Goal: Task Accomplishment & Management: Complete application form

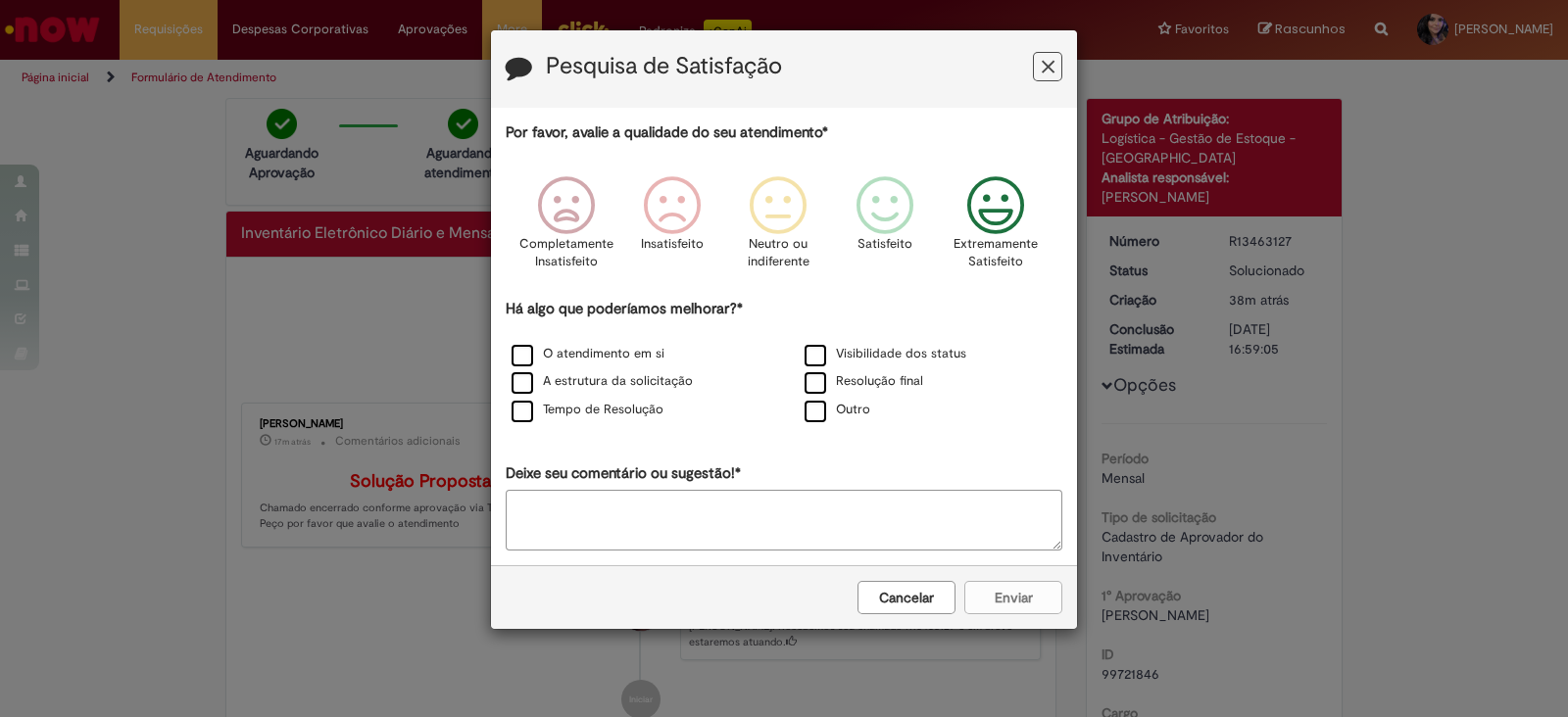
click at [986, 207] on icon "Feedback" at bounding box center [996, 206] width 73 height 59
click at [526, 384] on label "A estrutura da solicitação" at bounding box center [602, 381] width 182 height 19
click at [520, 352] on label "O atendimento em si" at bounding box center [588, 354] width 153 height 19
click at [1031, 565] on div "Cancelar Enviar" at bounding box center [784, 597] width 586 height 64
click at [1008, 584] on button "Enviar" at bounding box center [1013, 598] width 98 height 34
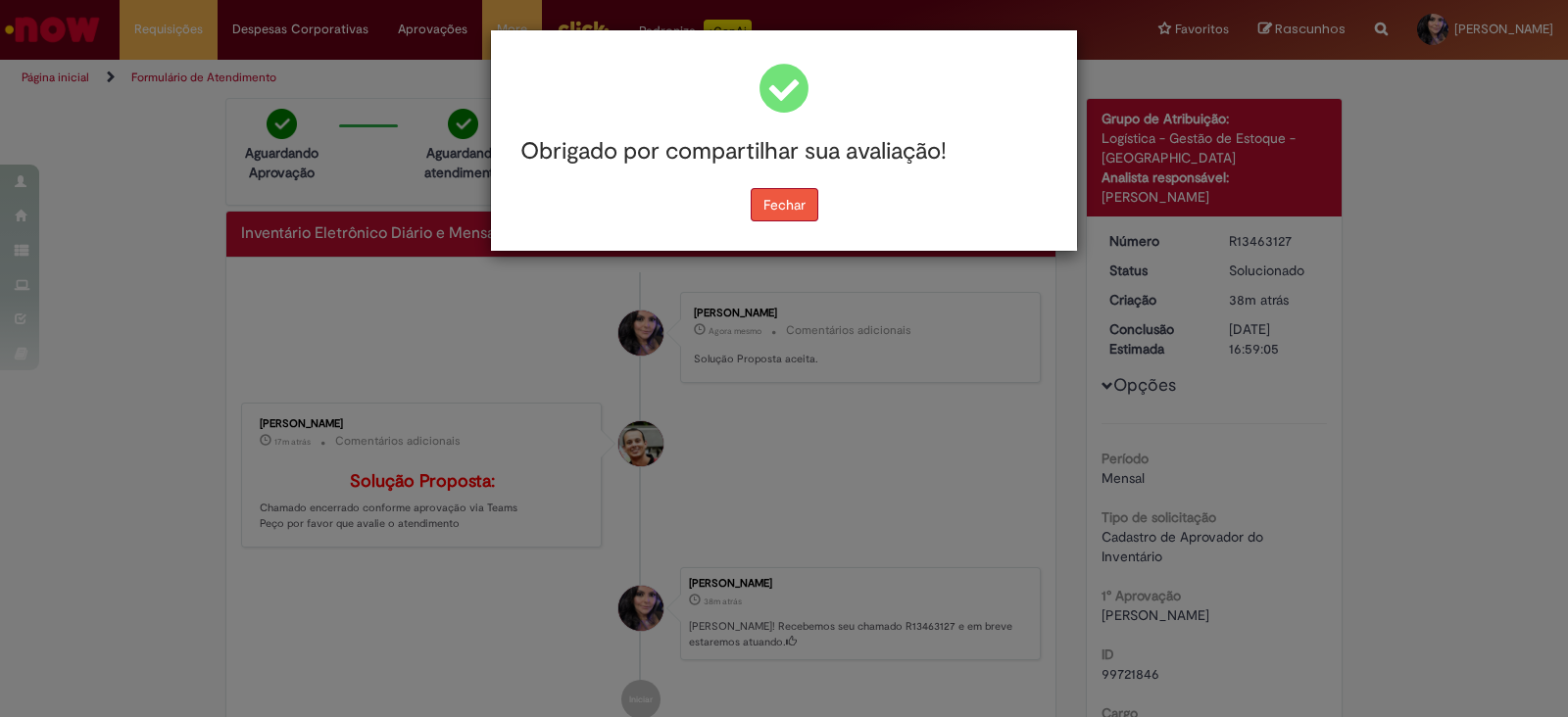
click at [781, 210] on button "Fechar" at bounding box center [784, 205] width 68 height 34
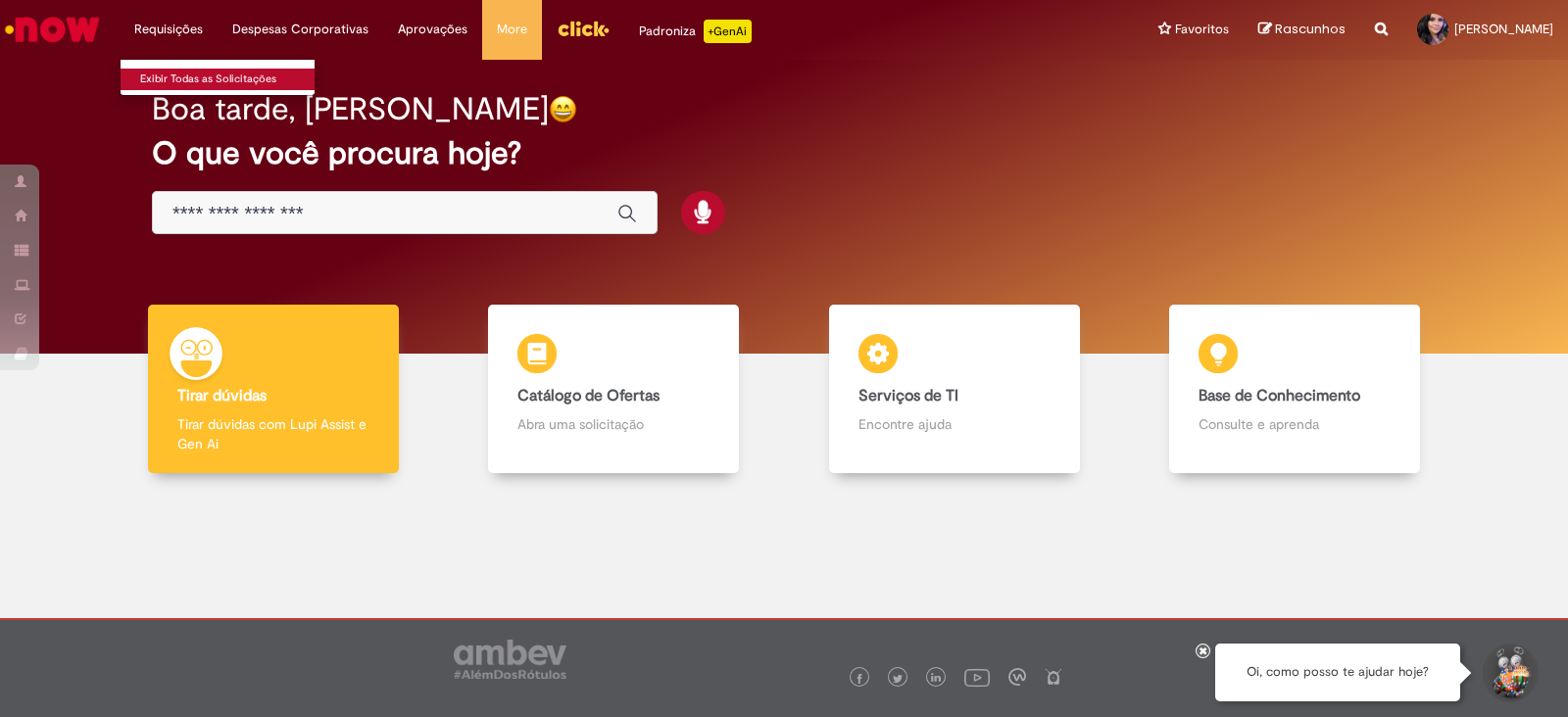
click at [168, 83] on link "Exibir Todas as Solicitações" at bounding box center [227, 79] width 215 height 22
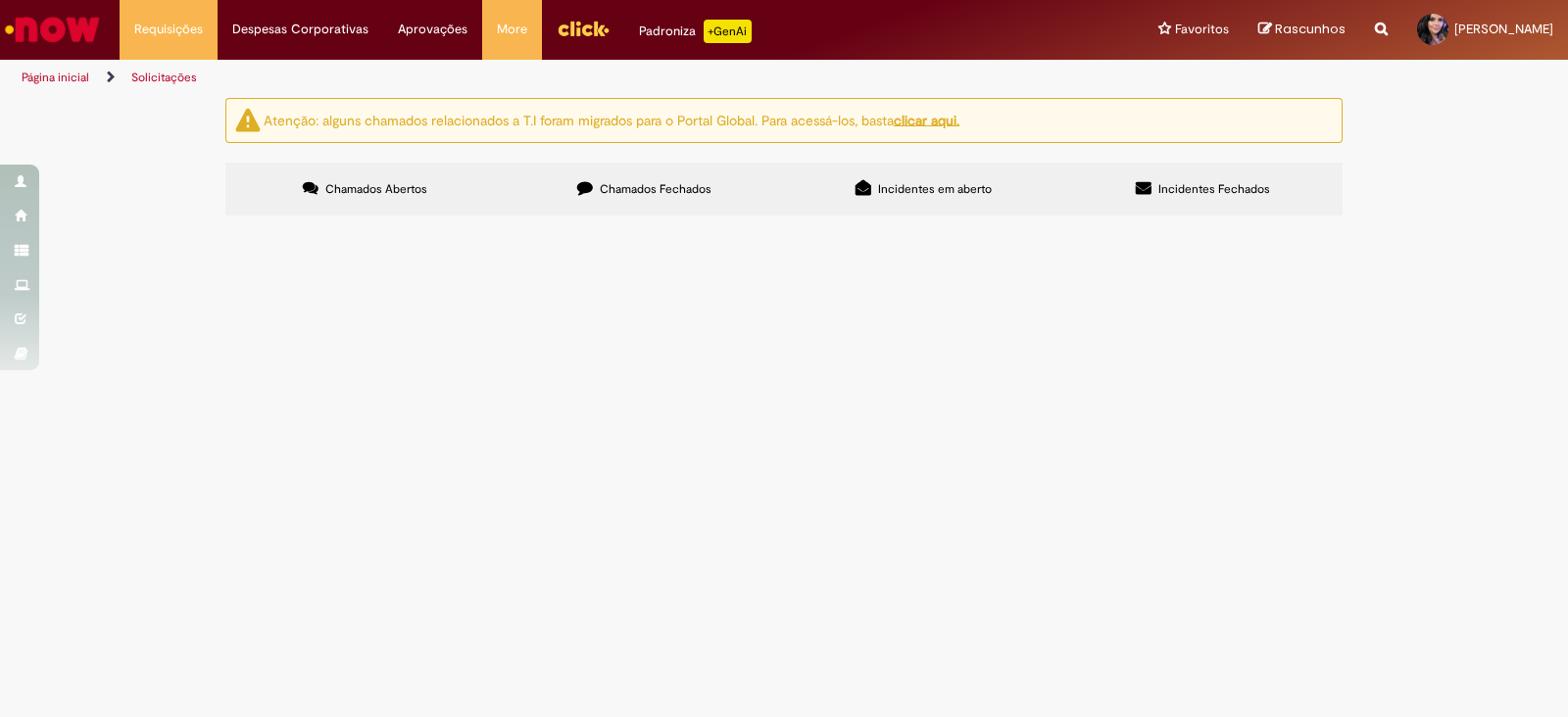
click at [613, 193] on span "Chamados Fechados" at bounding box center [655, 190] width 112 height 16
click at [0, 0] on td "Bom dia! tudo bem? Segue chamado da GEO SP do mês de Agosto" at bounding box center [0, 0] width 0 height 0
click at [0, 0] on span "Bom dia! tudo bem? Segue chamado da GEO SP do mês de Agosto" at bounding box center [0, 0] width 0 height 0
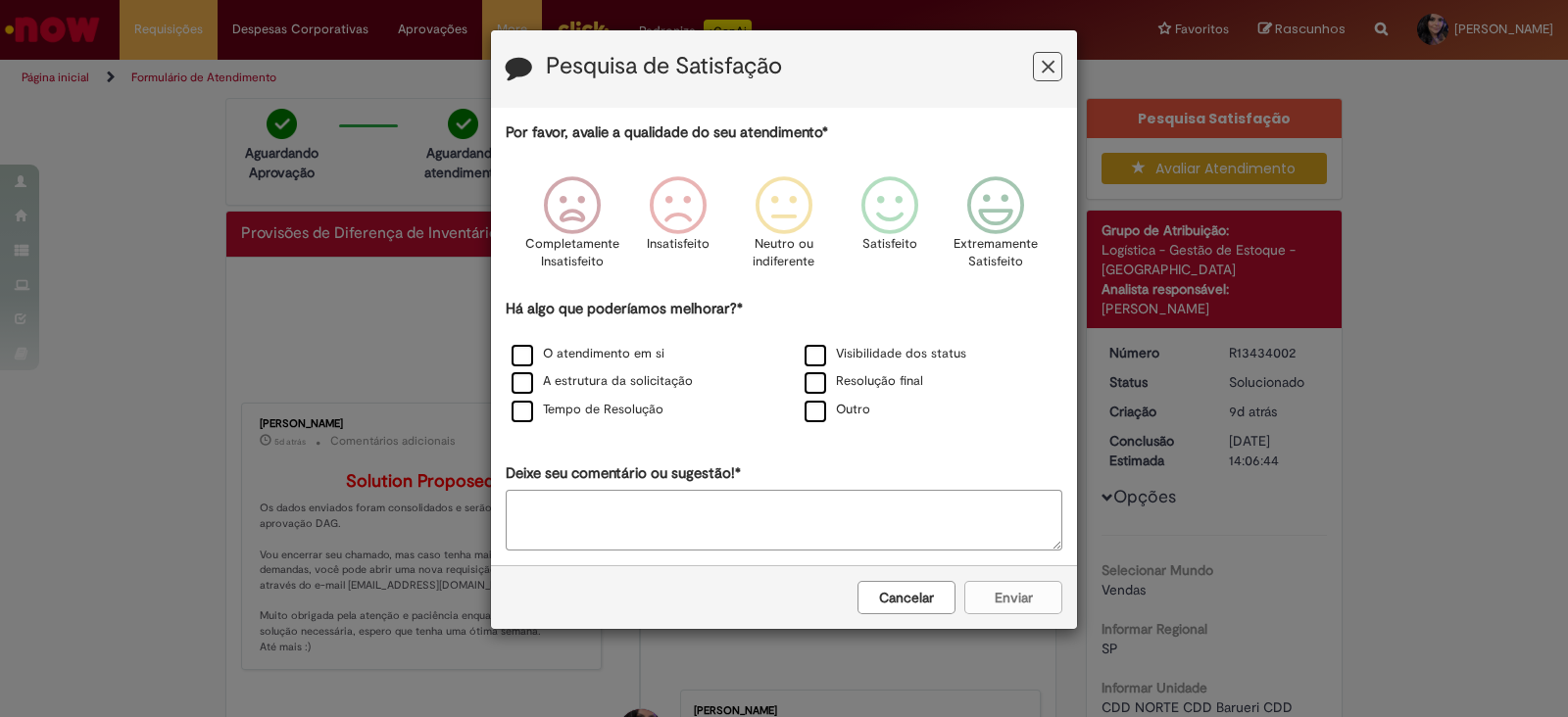
click at [1052, 60] on button "Feedback" at bounding box center [1048, 67] width 30 height 30
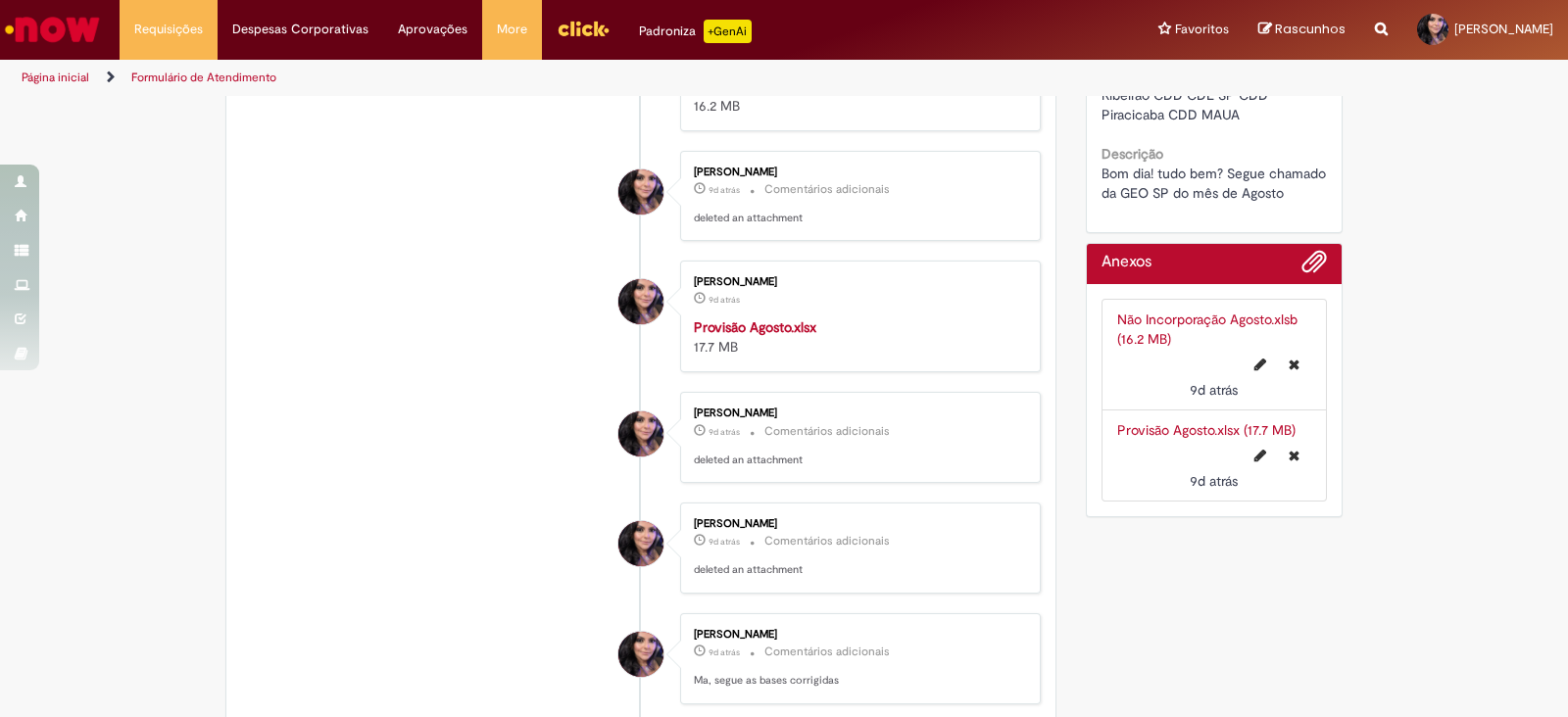
scroll to position [857, 0]
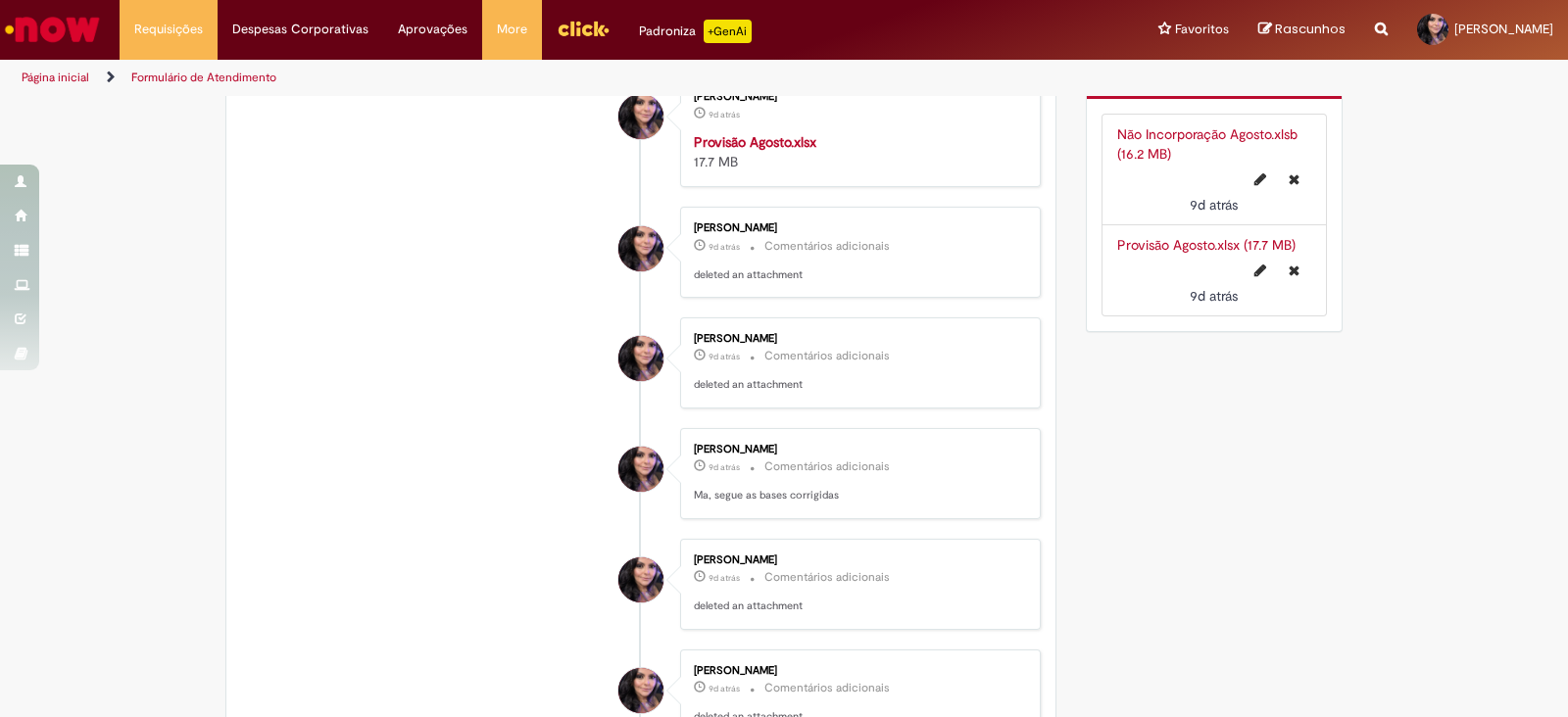
click at [1120, 129] on link "Não Incorporação Agosto.xlsb (16.2 MB)" at bounding box center [1208, 144] width 181 height 38
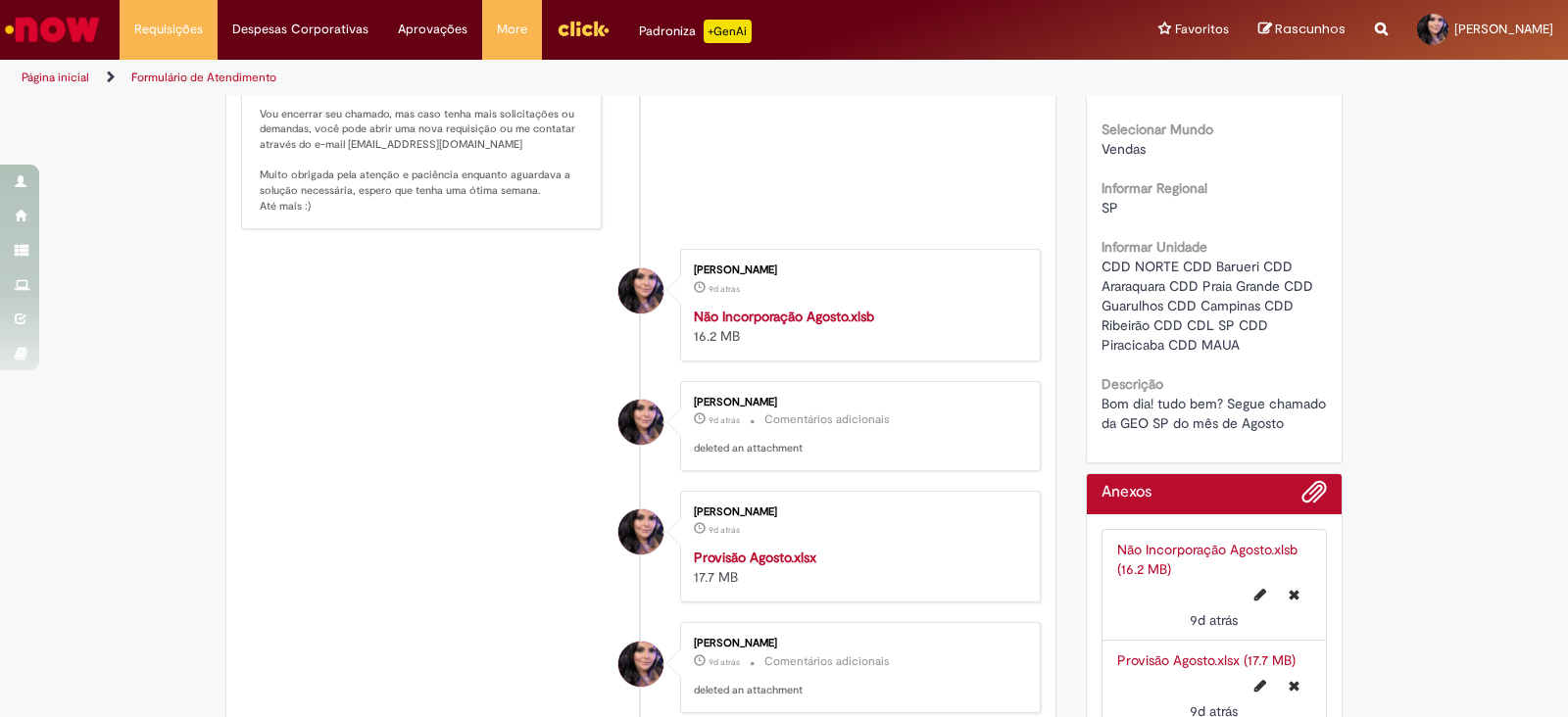
scroll to position [244, 0]
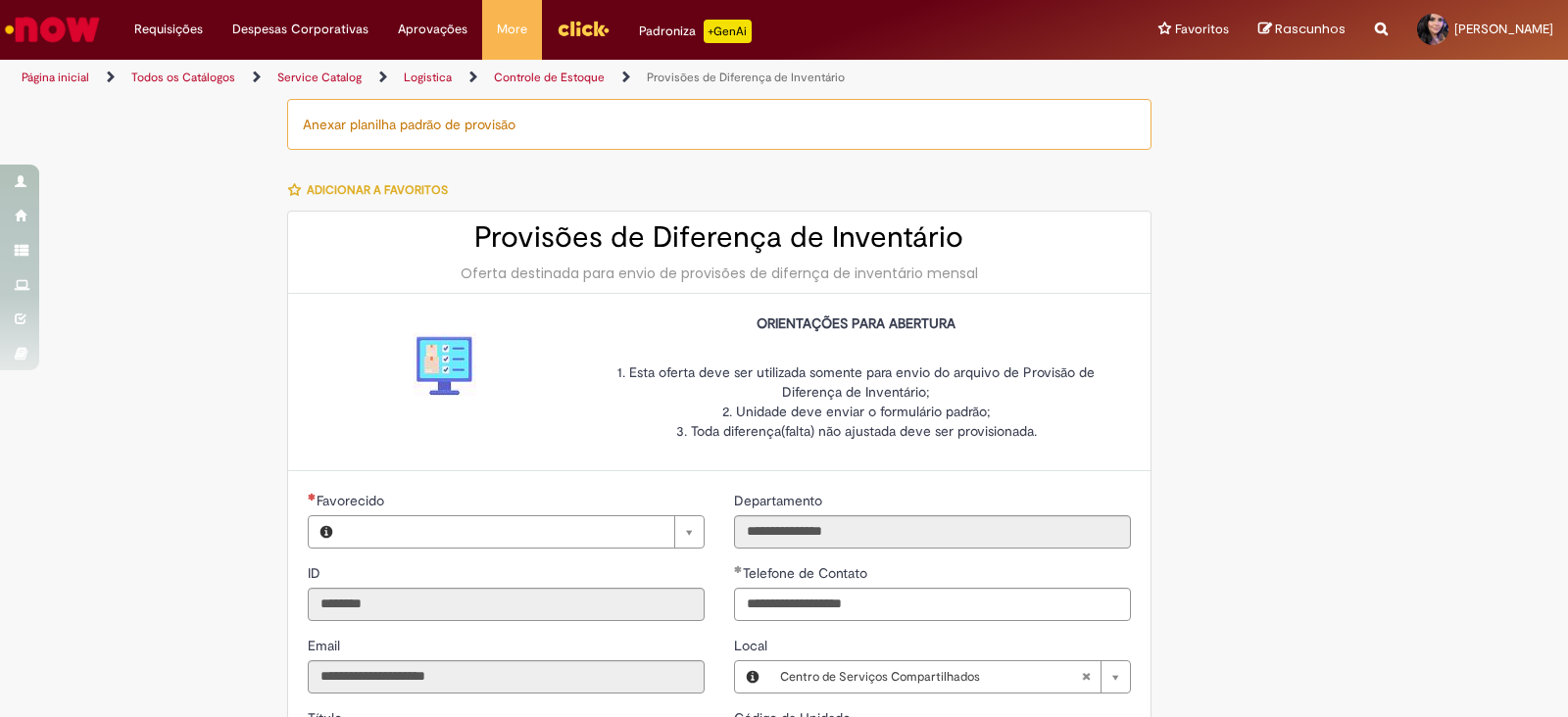
type input "**********"
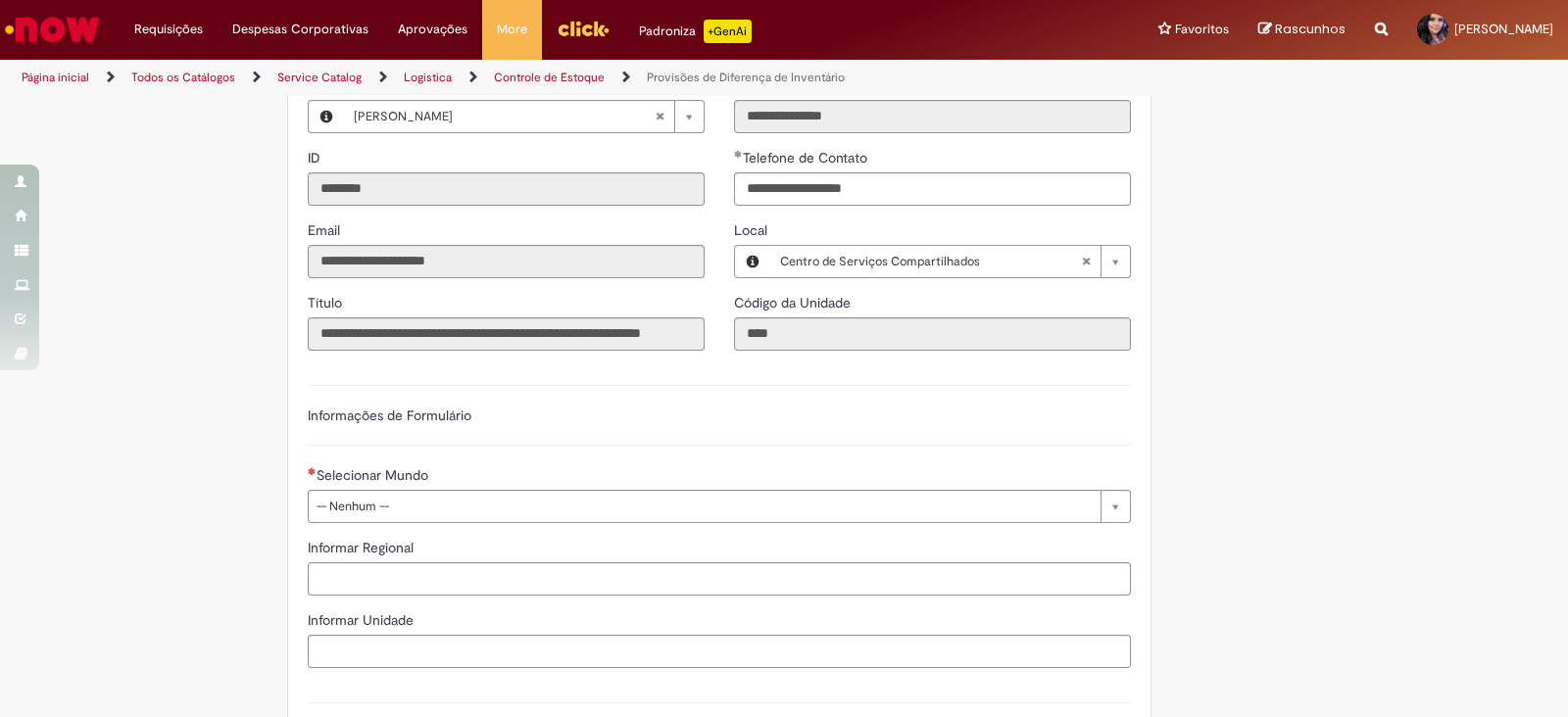
scroll to position [490, 0]
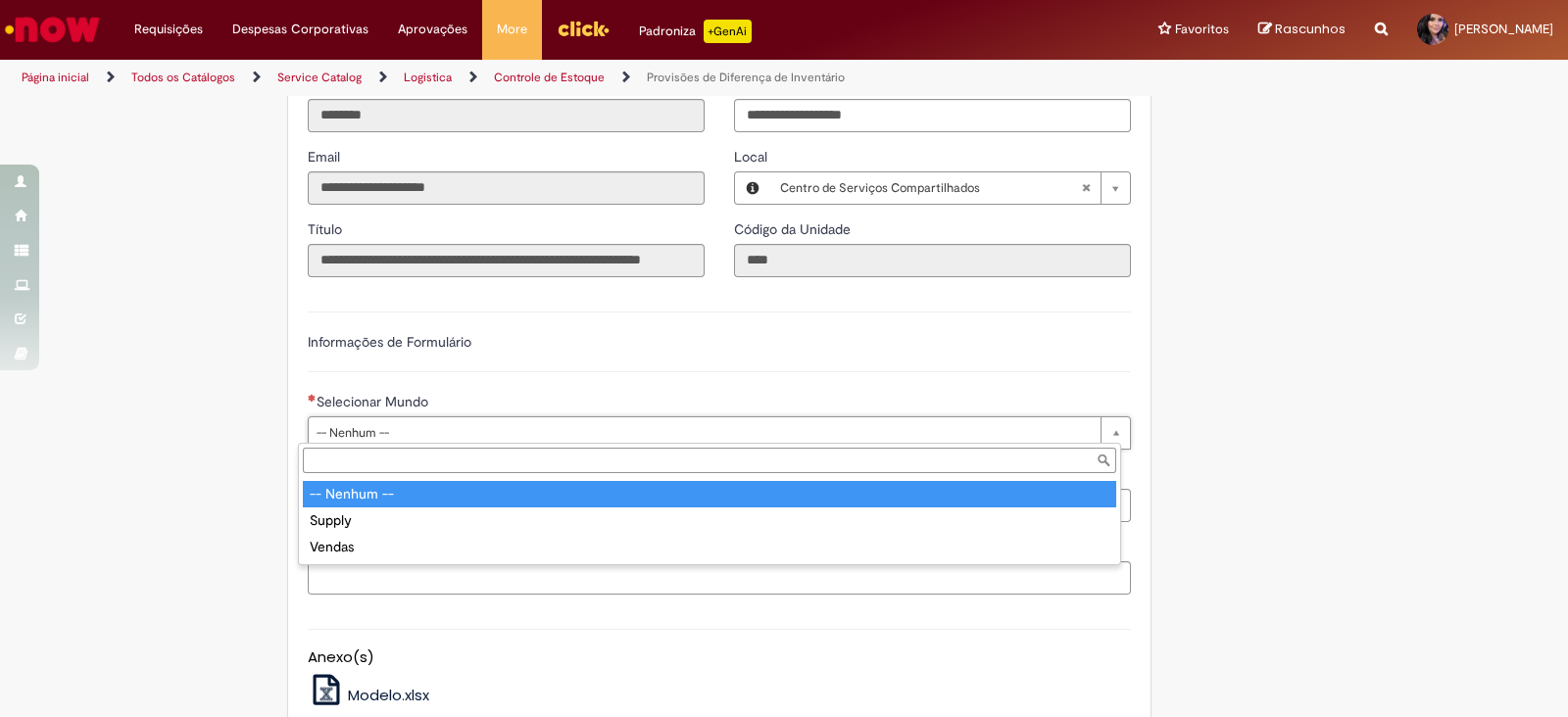
drag, startPoint x: 416, startPoint y: 433, endPoint x: 439, endPoint y: 476, distance: 48.8
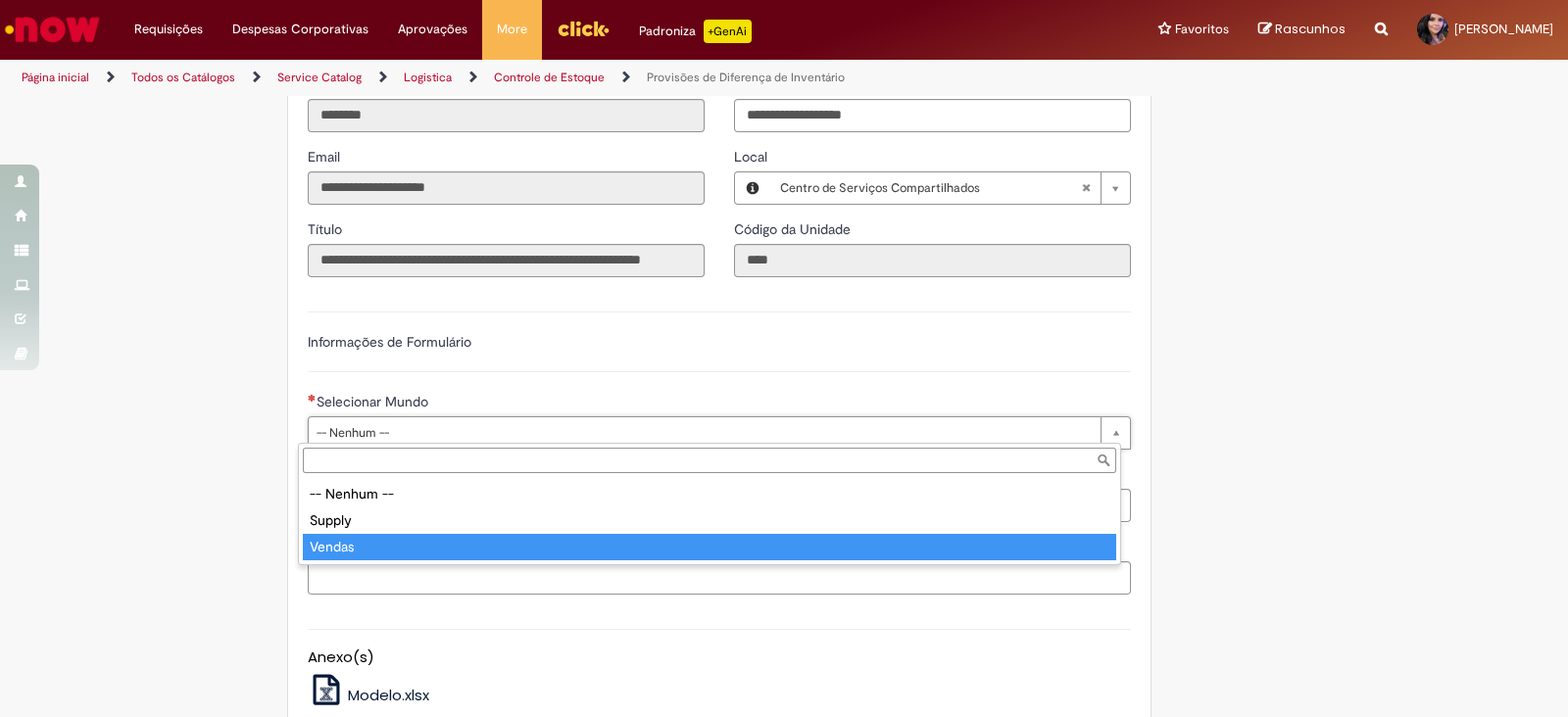
type input "******"
select select "******"
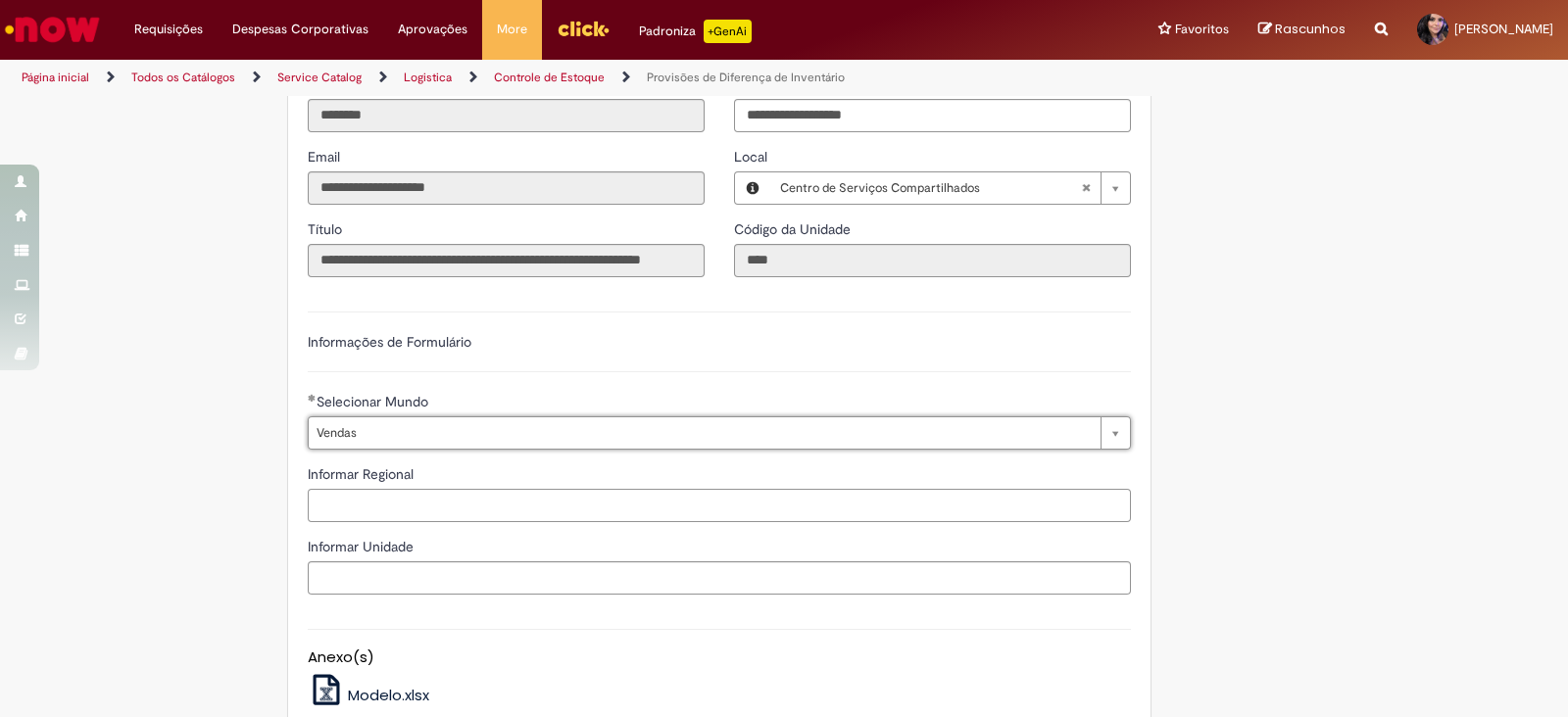
click at [382, 511] on input "Informar Regional" at bounding box center [719, 506] width 823 height 34
type input "**"
type input "**********"
click at [448, 572] on input "Informar Unidade" at bounding box center [719, 579] width 823 height 34
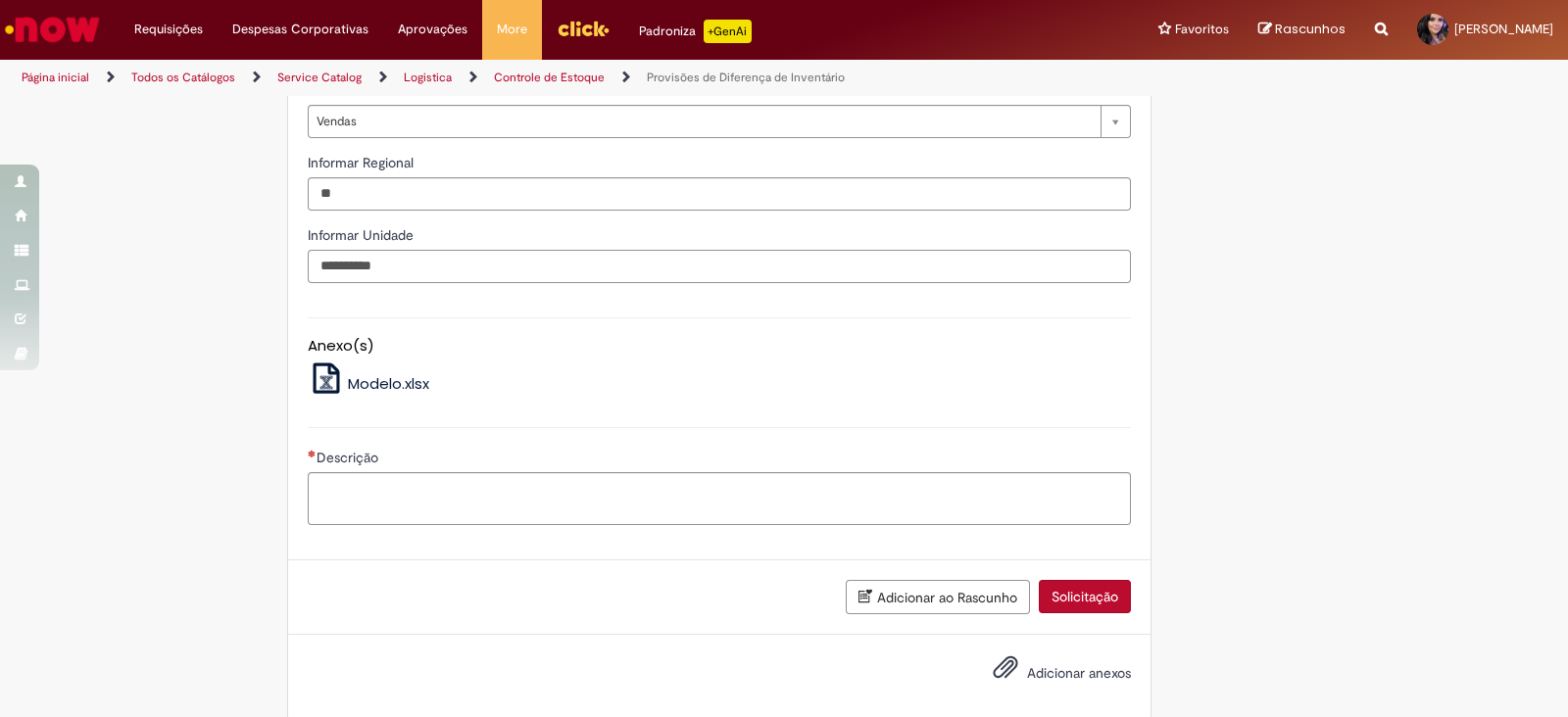
scroll to position [822, 0]
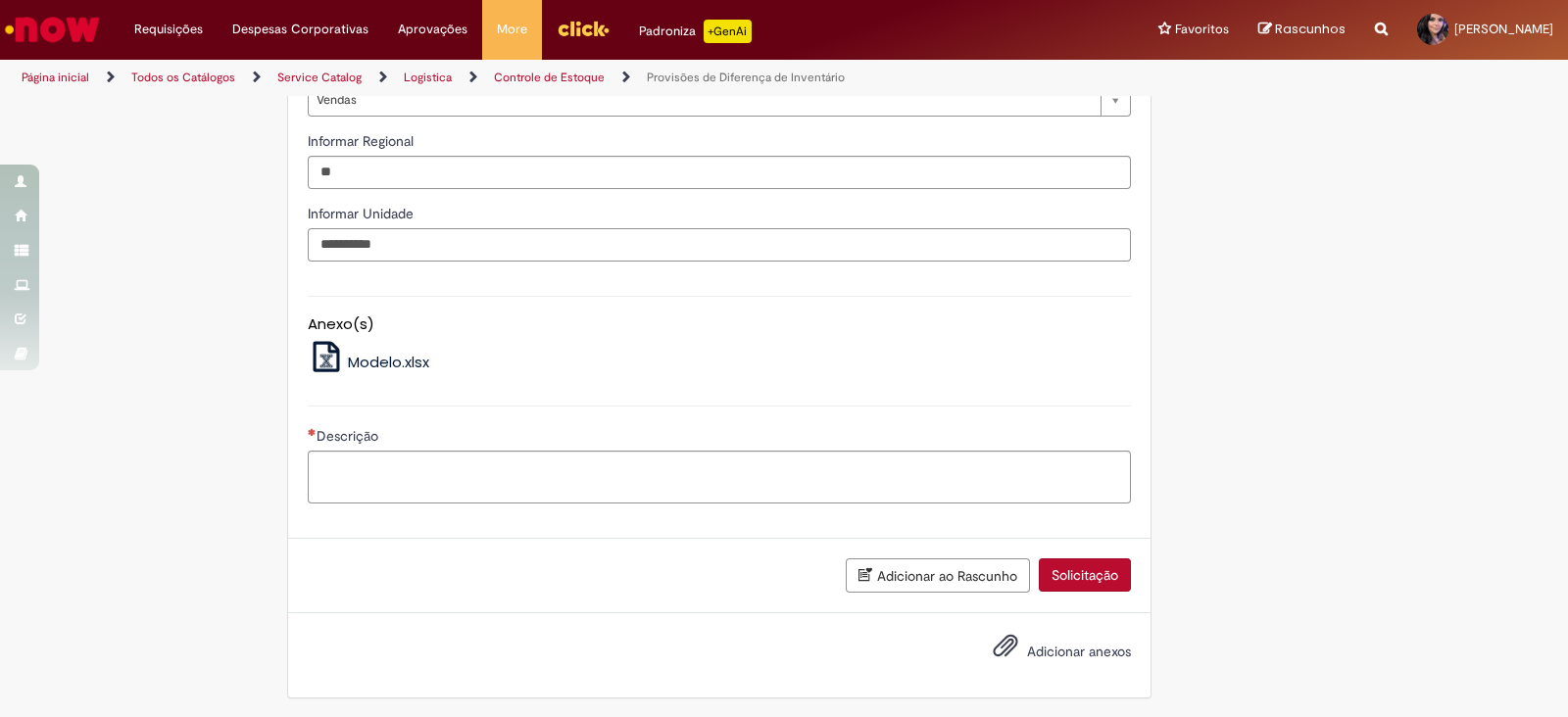
type input "**********"
click at [397, 466] on textarea "Descrição" at bounding box center [719, 477] width 823 height 53
type textarea "*"
type textarea "**********"
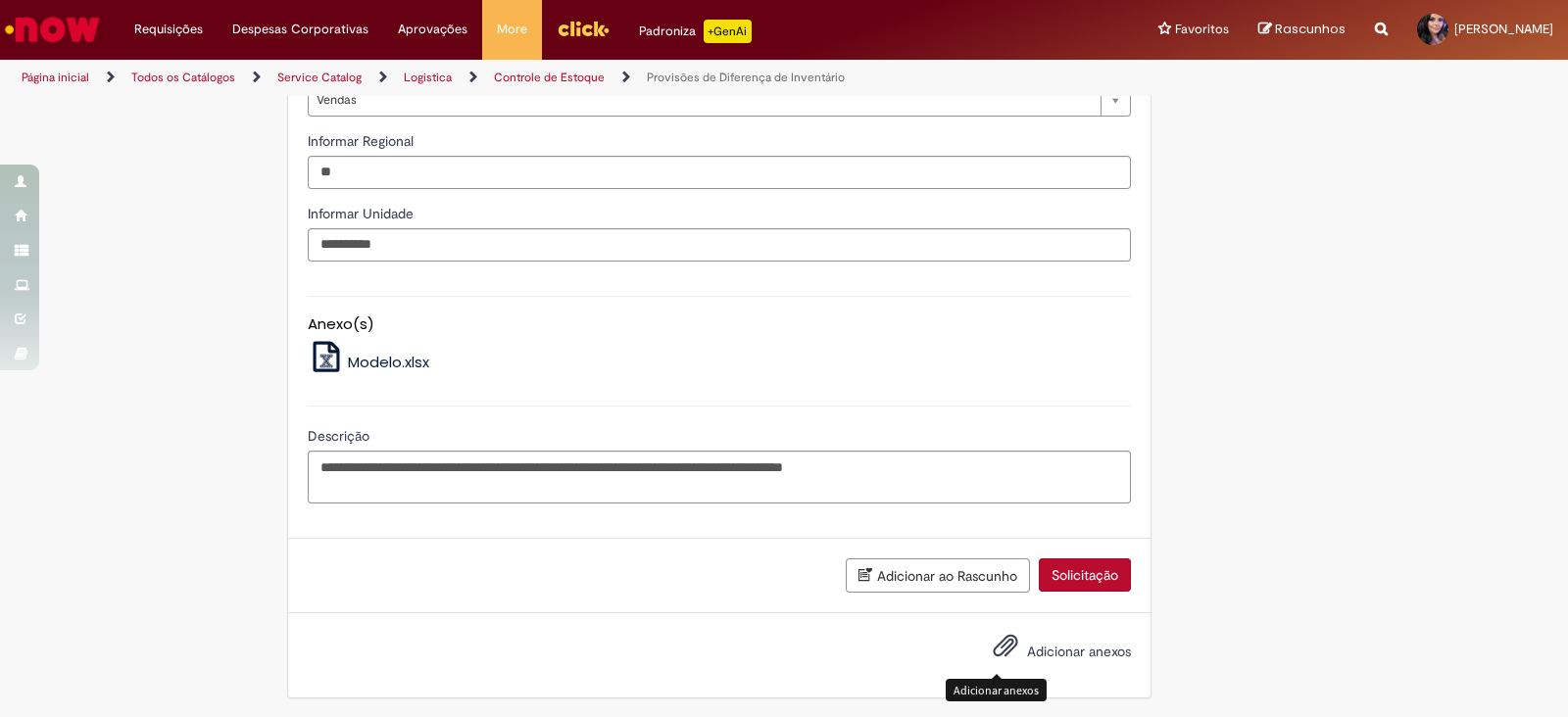
click at [994, 640] on span "Adicionar anexos" at bounding box center [1006, 647] width 24 height 24
click at [996, 644] on span "Adicionar anexos" at bounding box center [1006, 647] width 24 height 24
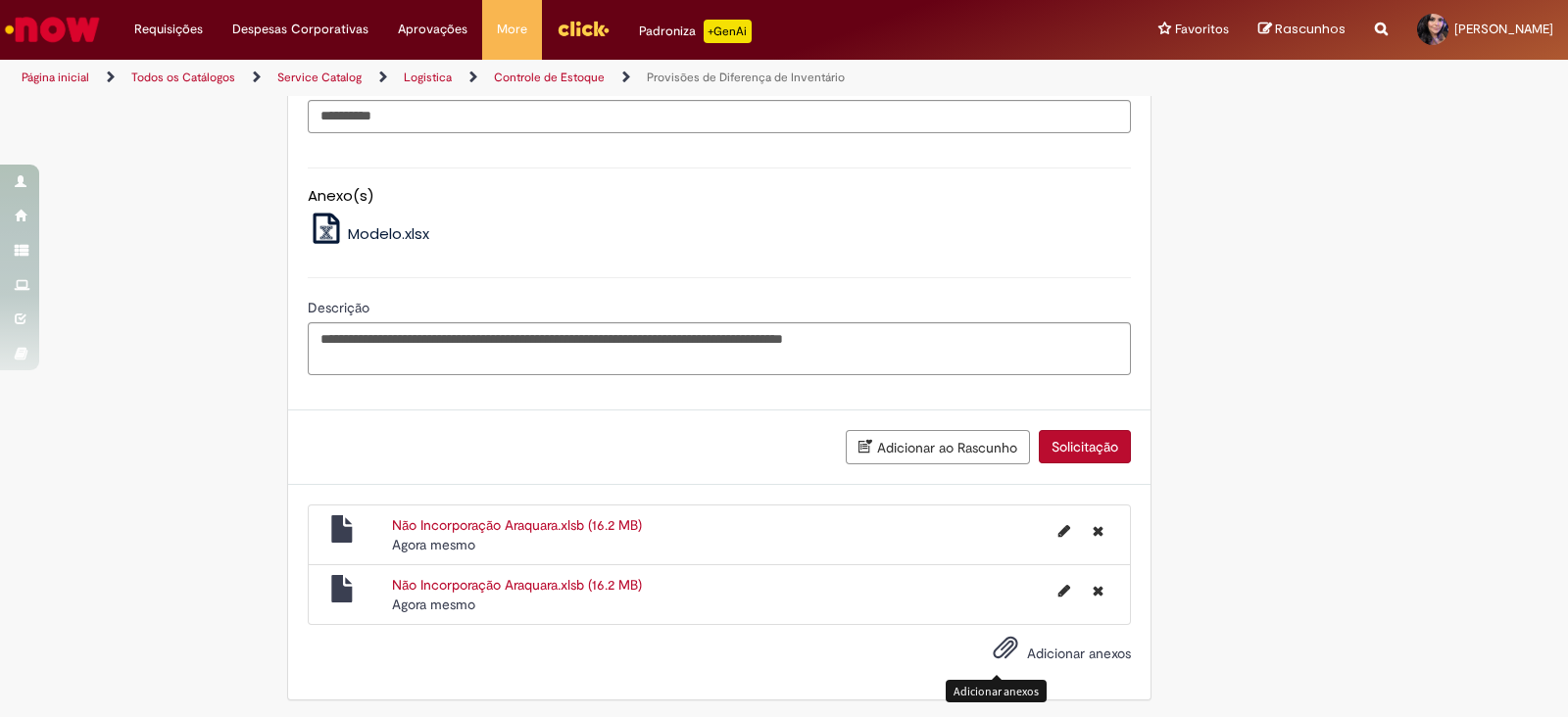
scroll to position [951, 0]
click at [1095, 582] on button "Excluir Não Incorporação Araquara.xlsb" at bounding box center [1098, 590] width 35 height 32
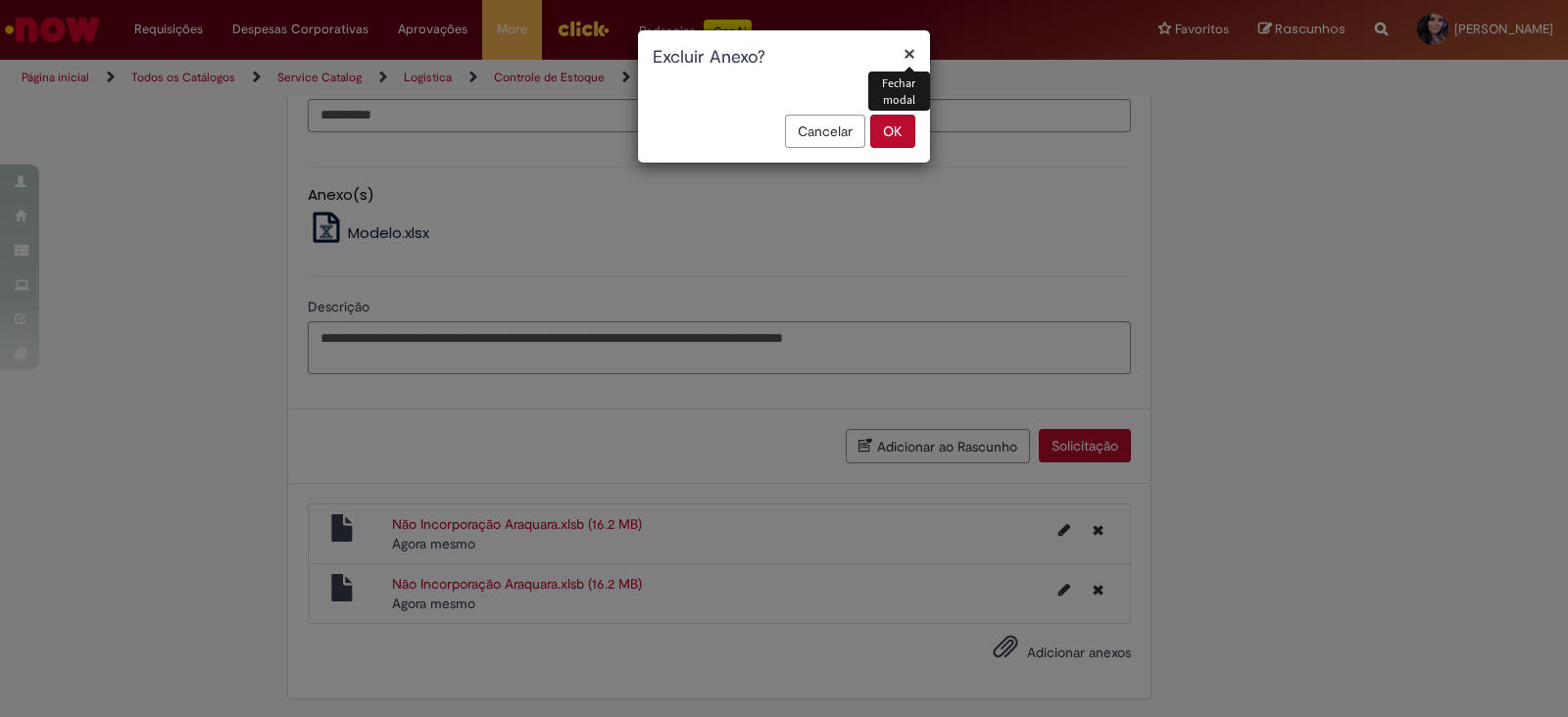
click at [892, 144] on button "OK" at bounding box center [892, 131] width 45 height 34
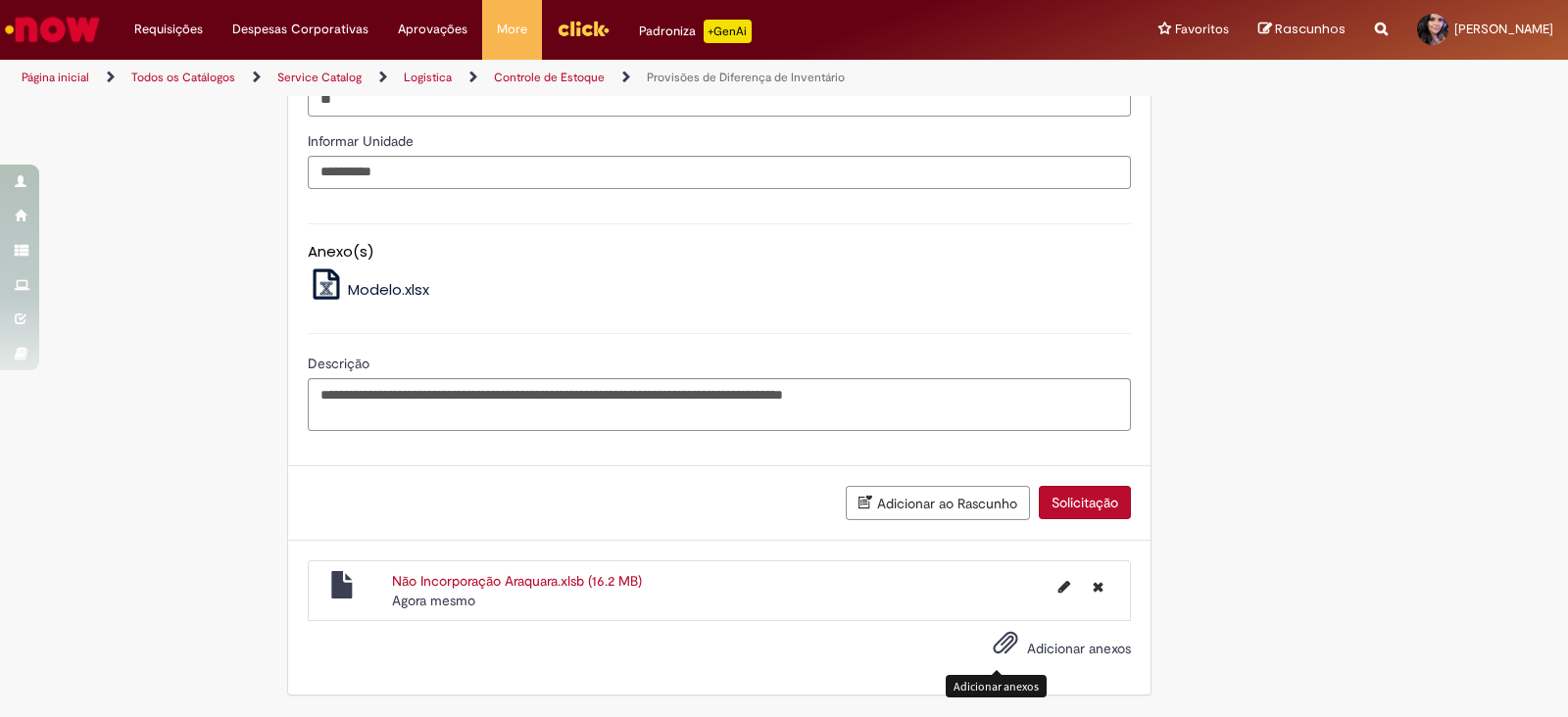
scroll to position [891, 0]
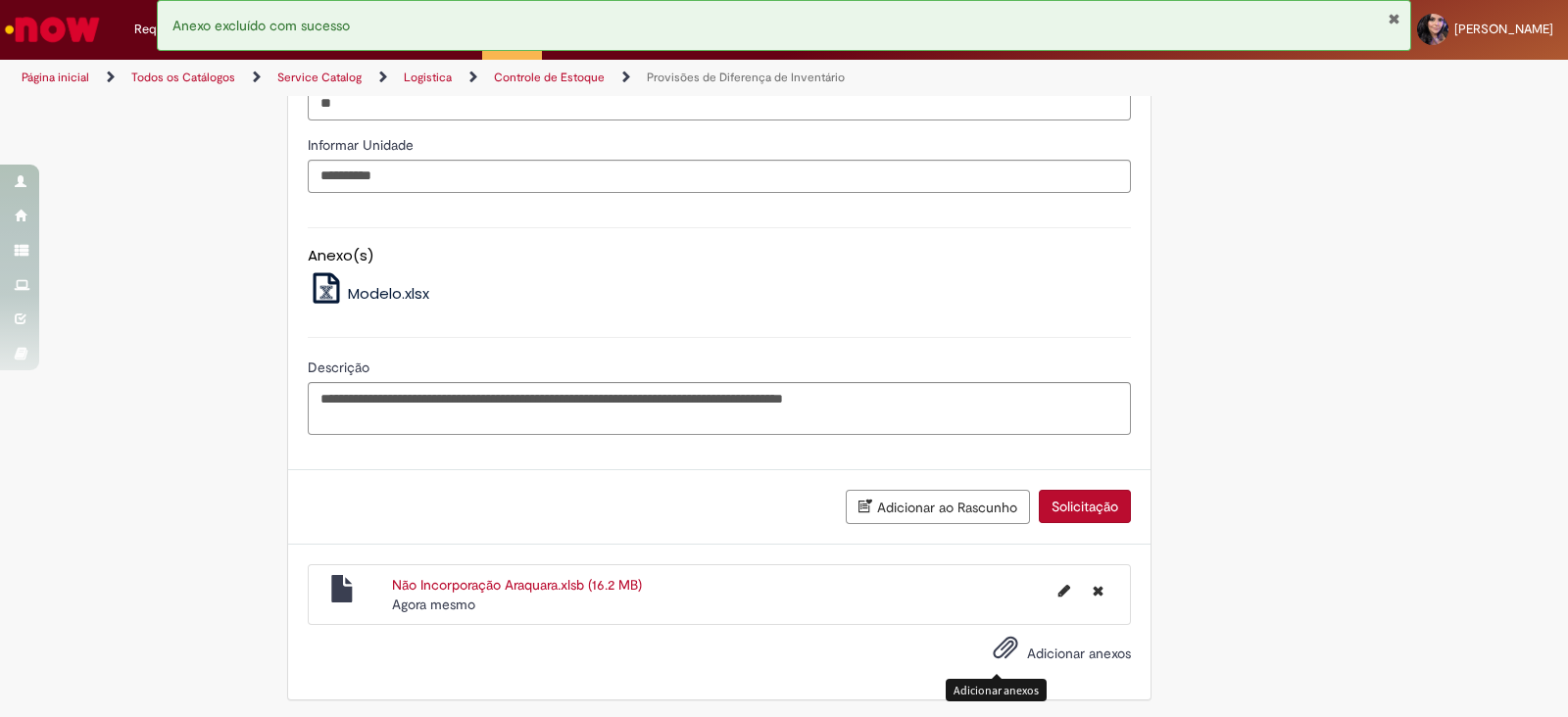
click at [1084, 509] on button "Solicitação" at bounding box center [1084, 506] width 92 height 34
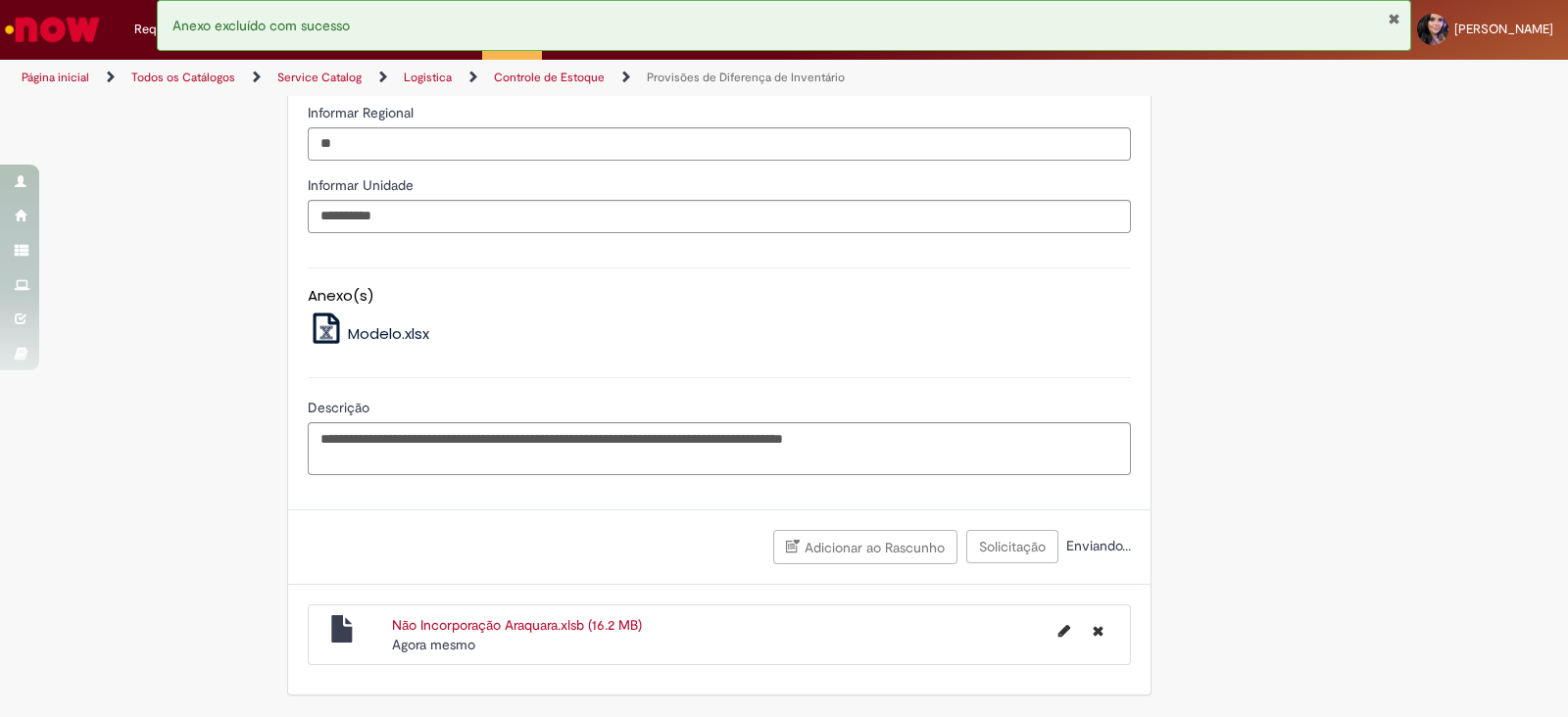
scroll to position [847, 0]
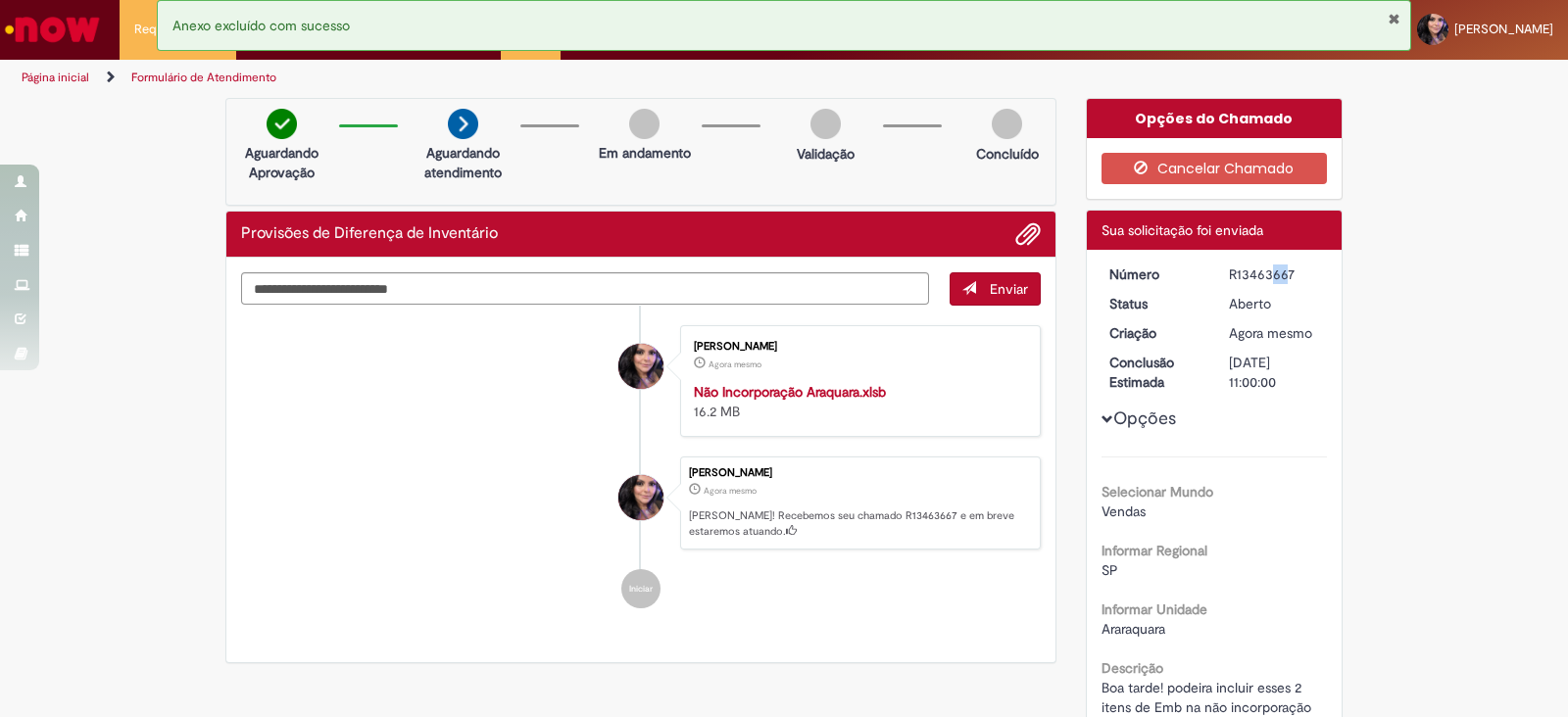
drag, startPoint x: 1212, startPoint y: 274, endPoint x: 1276, endPoint y: 270, distance: 64.1
click at [1246, 271] on dd "R13463667" at bounding box center [1274, 274] width 120 height 20
click at [1282, 270] on div "R13463667" at bounding box center [1275, 274] width 91 height 20
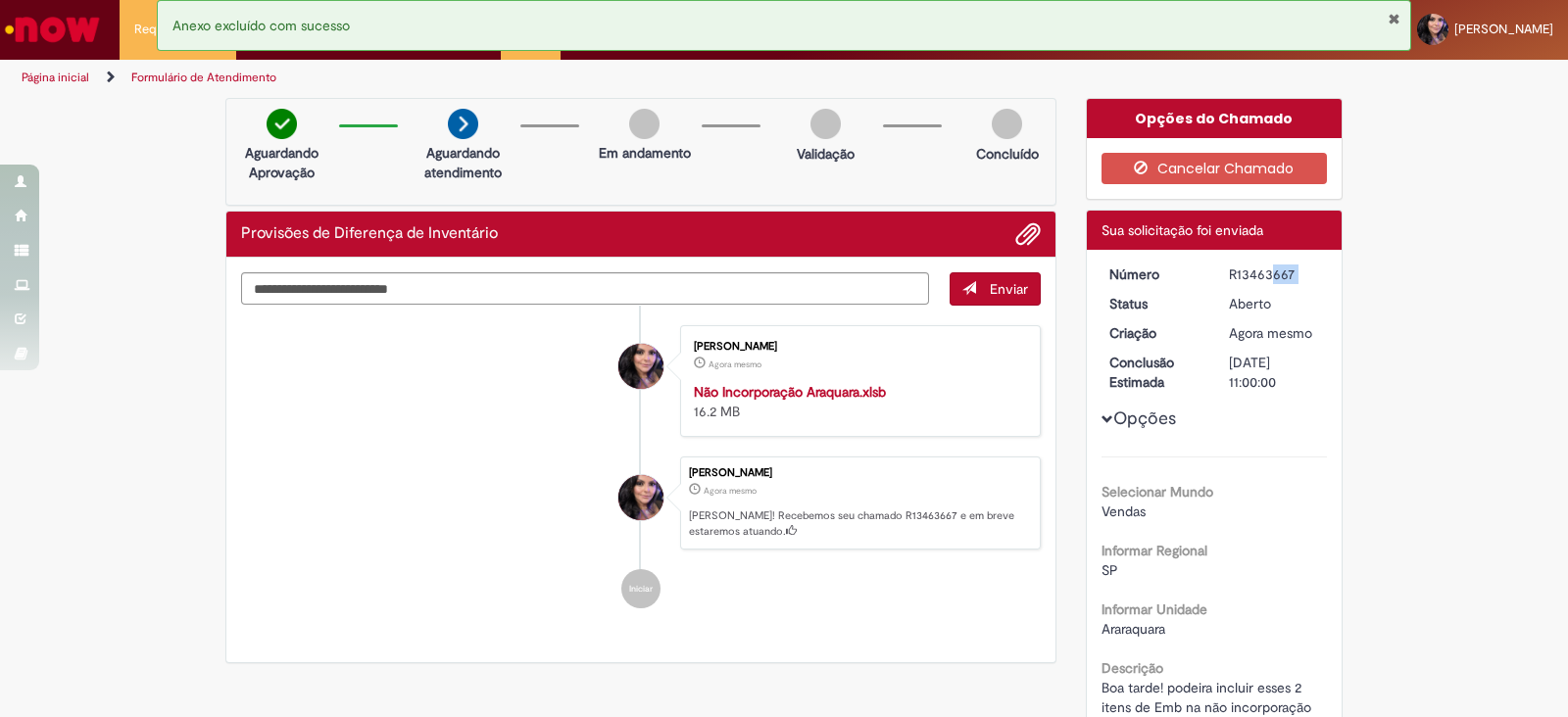
click at [1282, 270] on div "R13463667" at bounding box center [1275, 274] width 91 height 20
click at [1294, 280] on div "R13463667" at bounding box center [1275, 274] width 91 height 20
click at [1214, 272] on dd "R13463667" at bounding box center [1274, 274] width 120 height 20
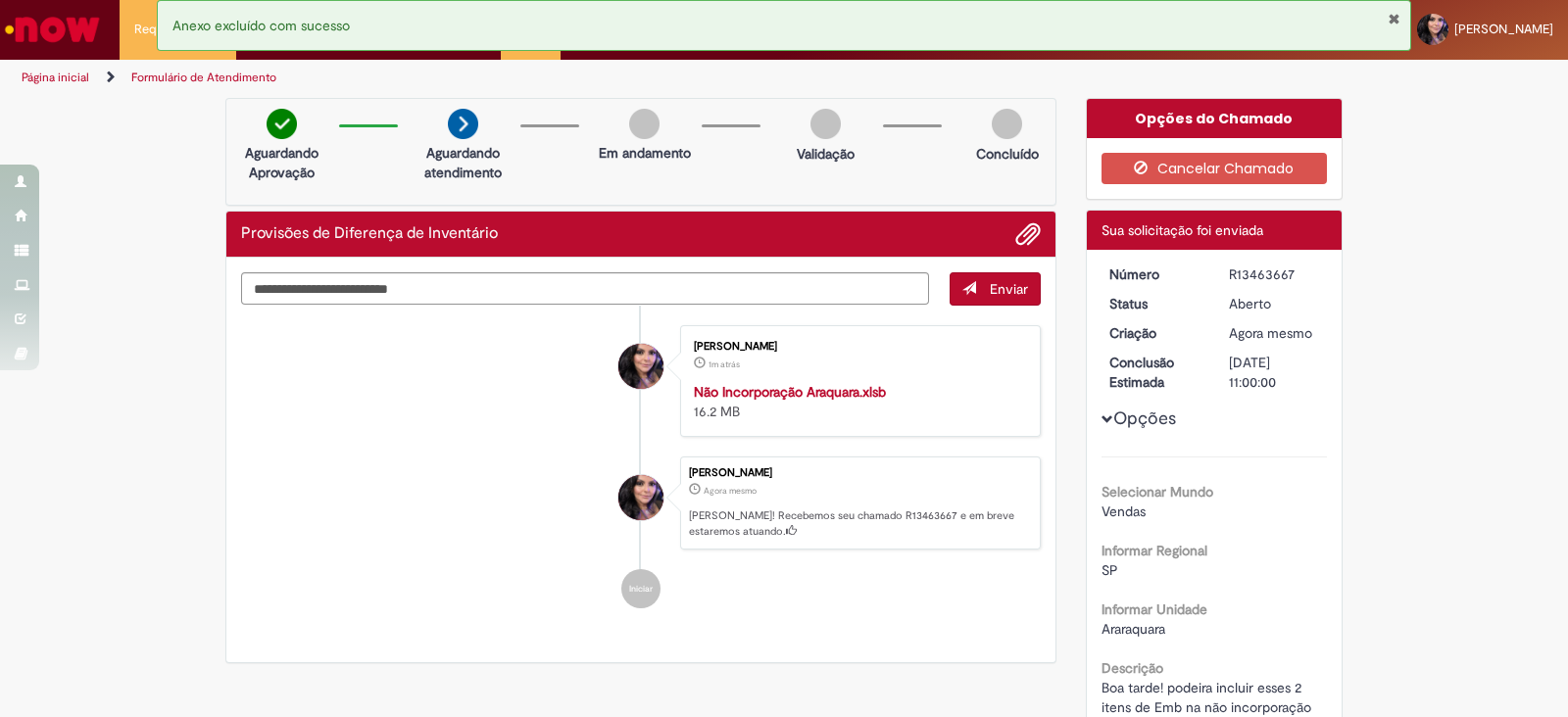
copy div "R13463667"
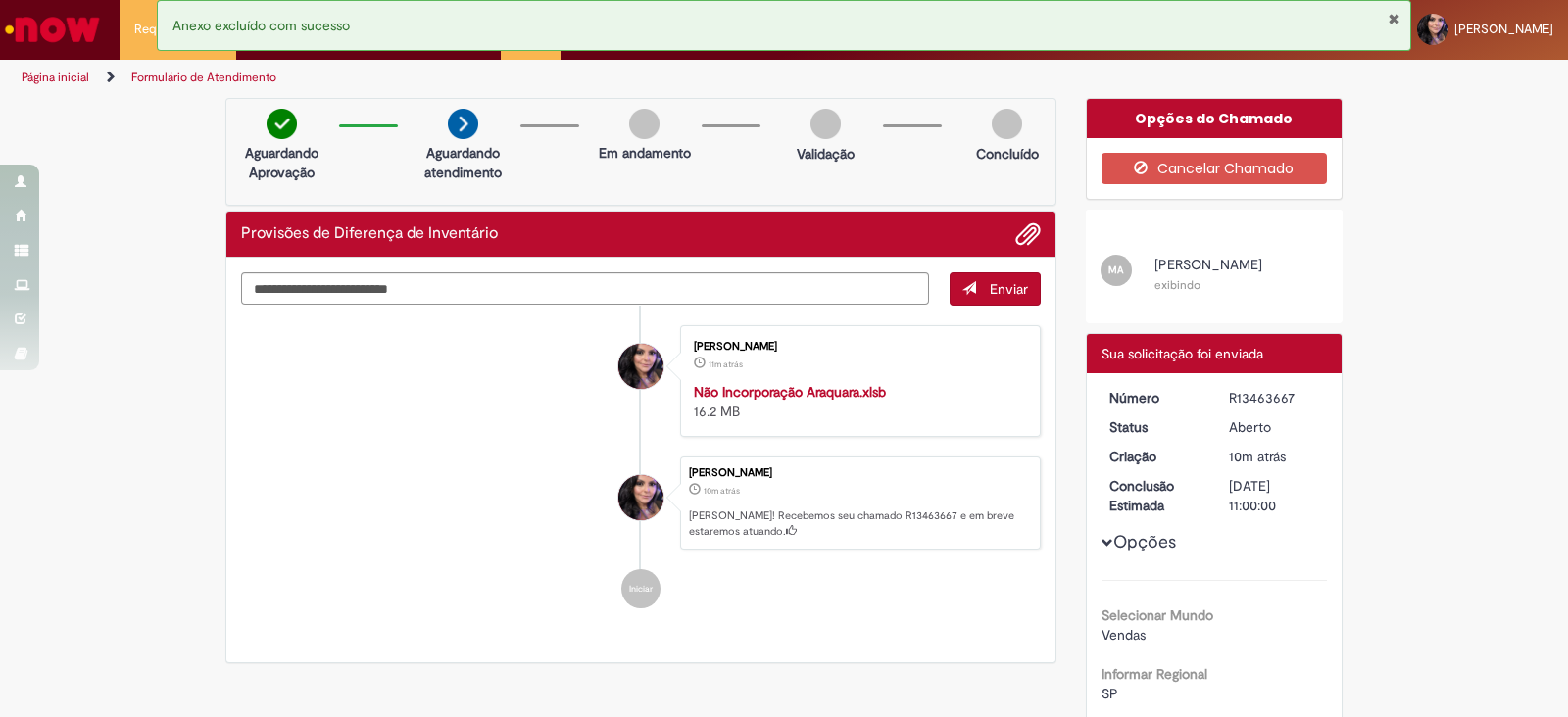
click at [1396, 20] on button "Fechar Notificação" at bounding box center [1394, 19] width 13 height 16
